Goal: Information Seeking & Learning: Learn about a topic

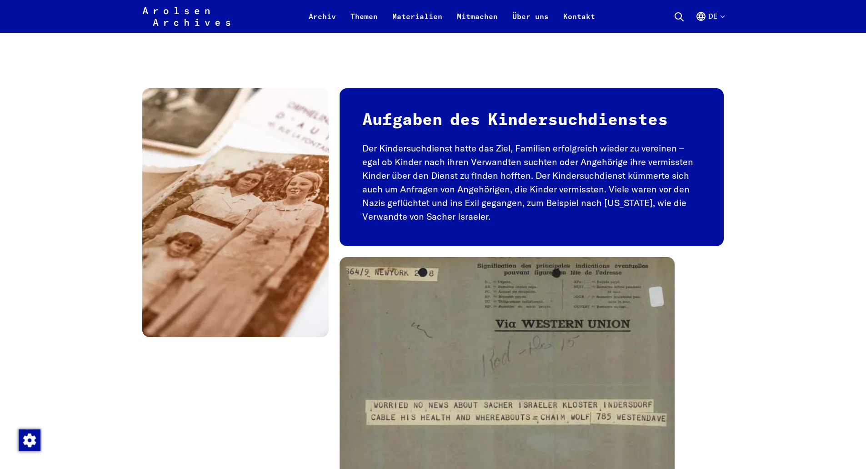
scroll to position [773, 0]
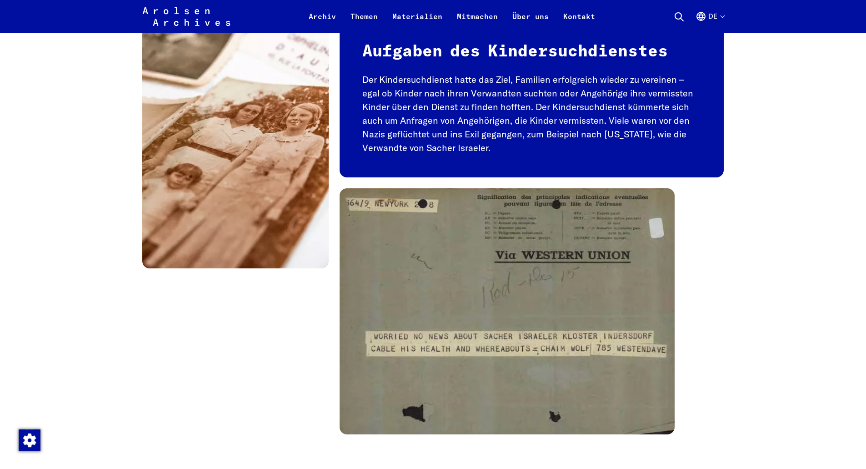
click at [504, 279] on img at bounding box center [507, 311] width 335 height 246
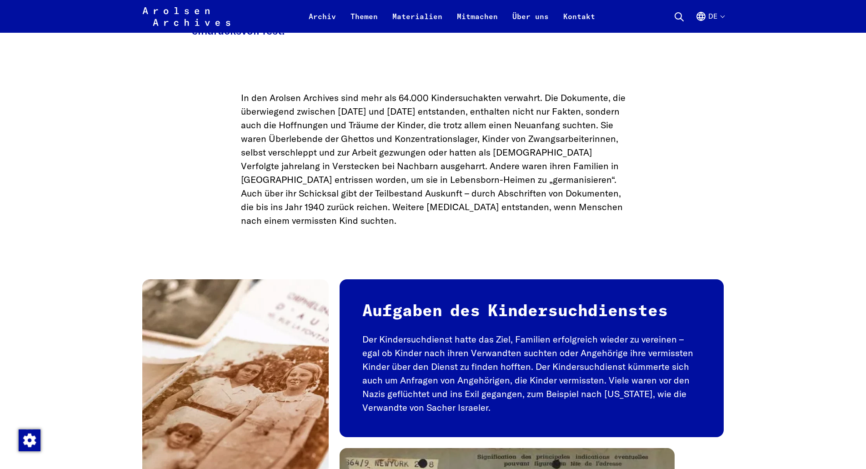
scroll to position [500, 0]
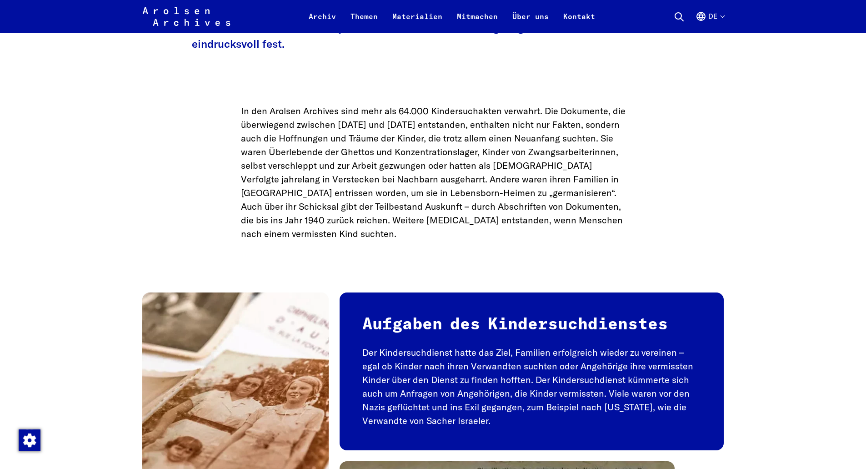
click at [527, 321] on h2 "Aufgaben des Kindersuchdienstes" at bounding box center [531, 325] width 339 height 20
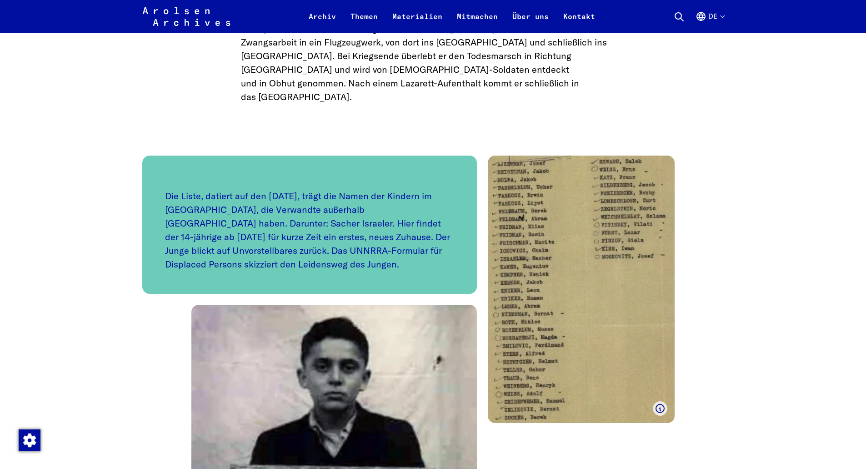
scroll to position [1500, 0]
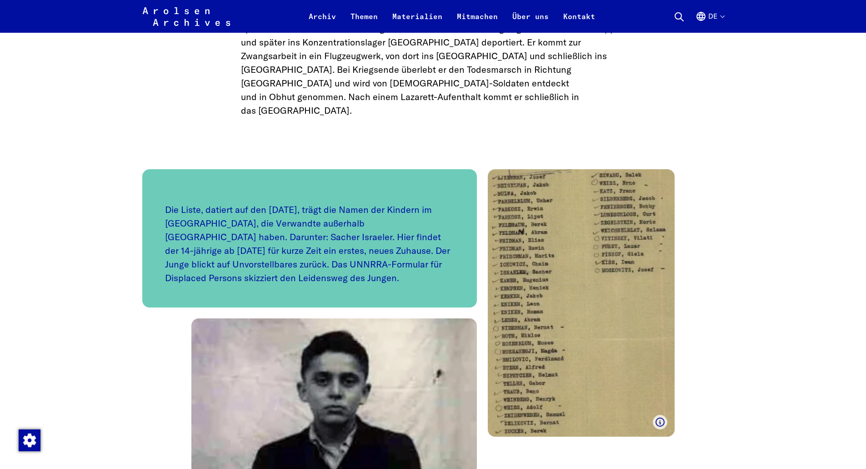
click at [361, 203] on p "Die Liste, datiert auf den [DATE], trägt die Namen der Kindern im [GEOGRAPHIC_D…" at bounding box center [310, 244] width 290 height 82
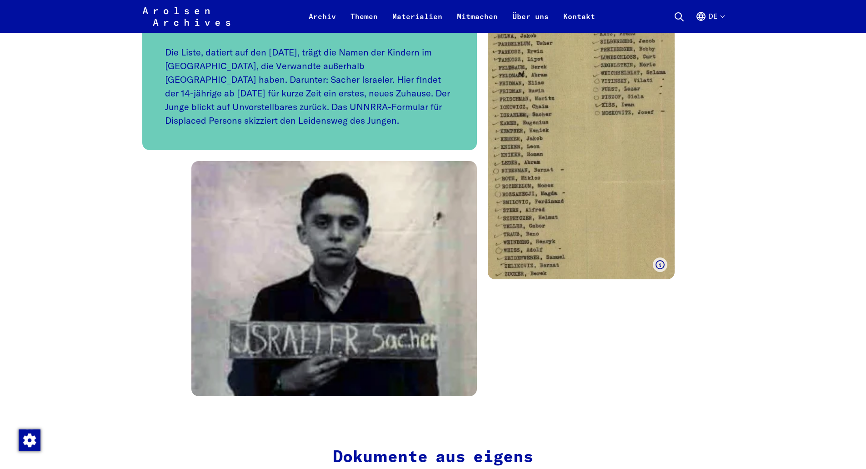
scroll to position [1682, 0]
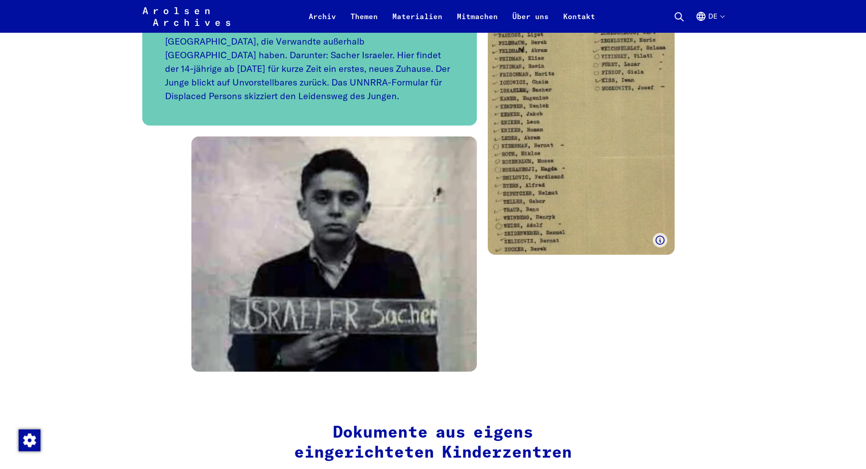
click at [365, 225] on img at bounding box center [333, 253] width 285 height 235
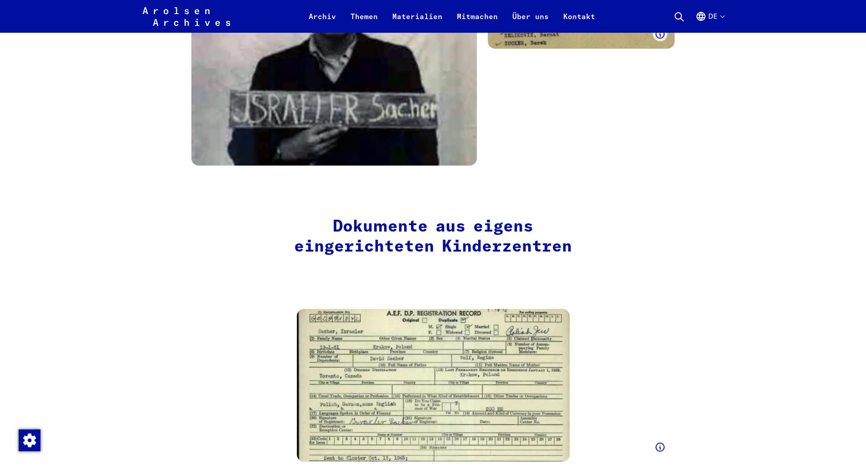
scroll to position [1909, 0]
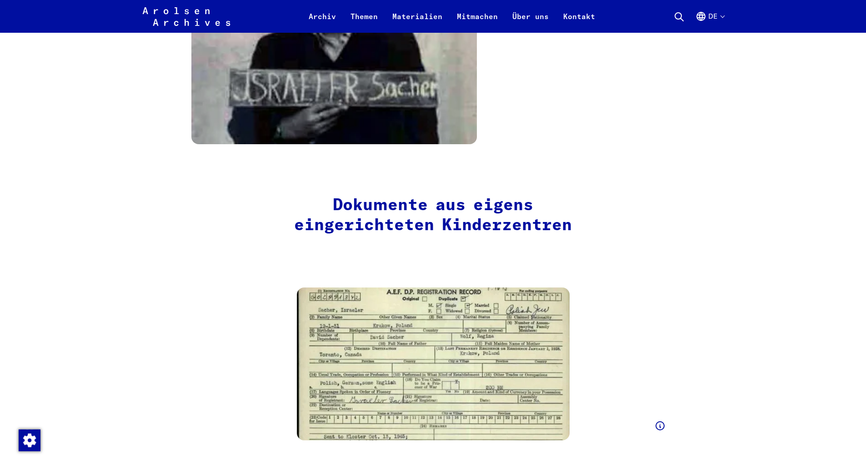
click at [395, 299] on img at bounding box center [433, 363] width 273 height 153
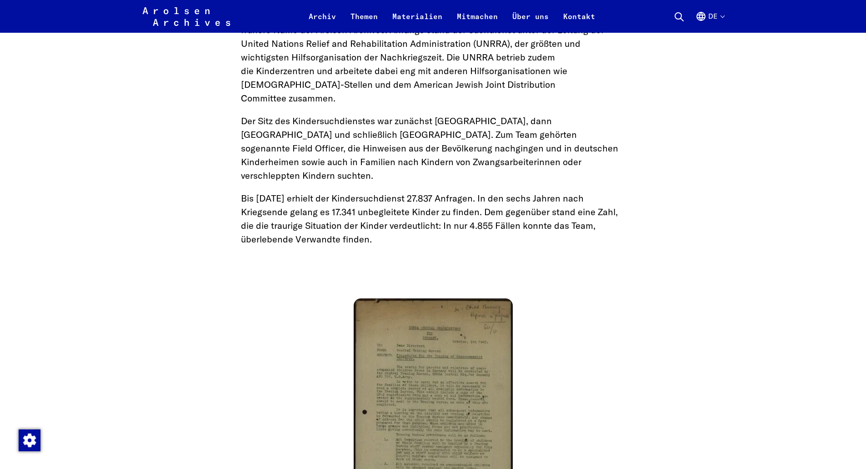
scroll to position [2864, 0]
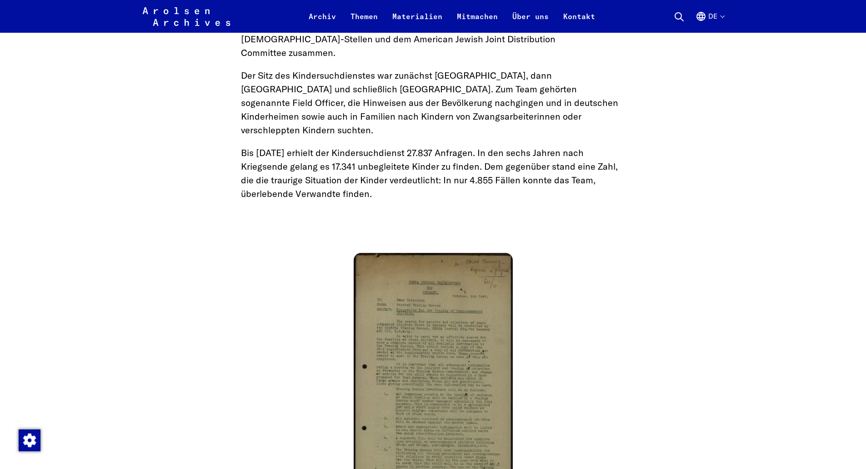
click at [412, 299] on img at bounding box center [433, 382] width 159 height 258
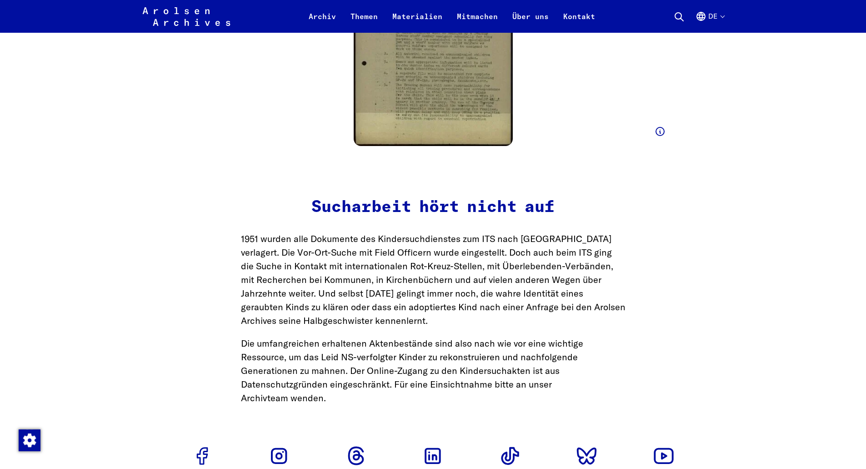
scroll to position [3318, 0]
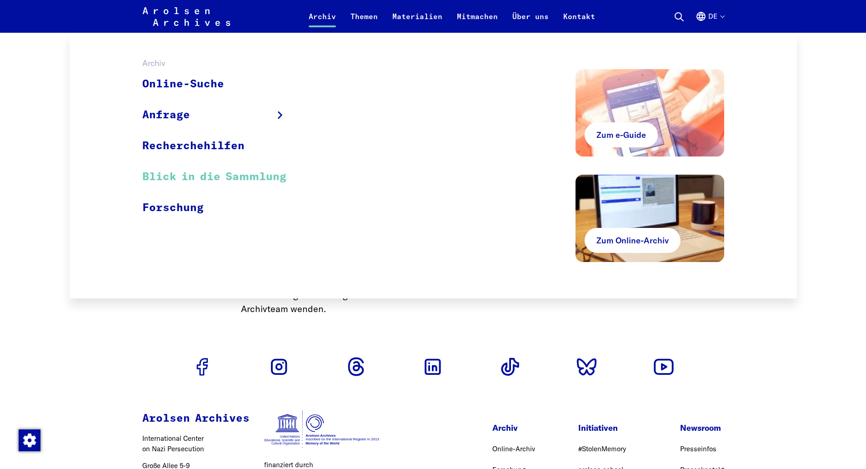
click at [193, 175] on link "Blick in die Sammlung" at bounding box center [220, 176] width 156 height 31
